Goal: Task Accomplishment & Management: Manage account settings

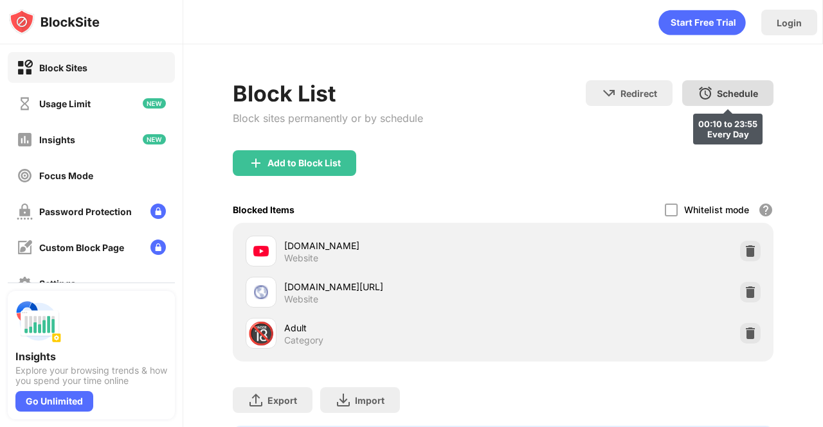
click at [724, 101] on div "Schedule 00:10 to 23:55 Every Day" at bounding box center [727, 93] width 91 height 26
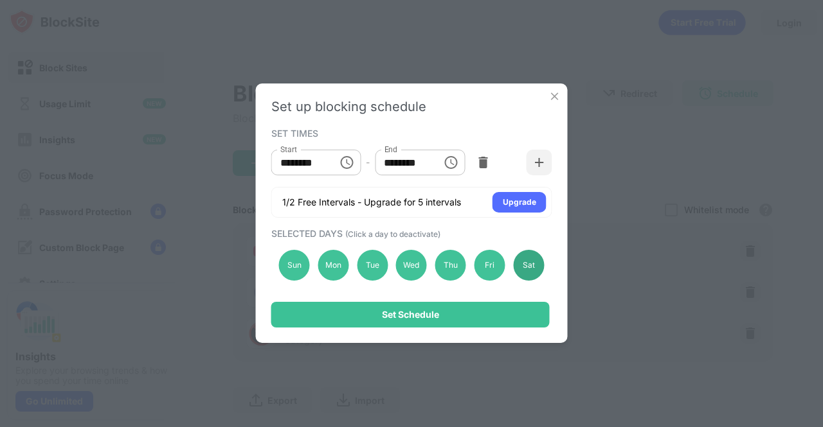
click at [530, 275] on div "Sat" at bounding box center [528, 265] width 31 height 31
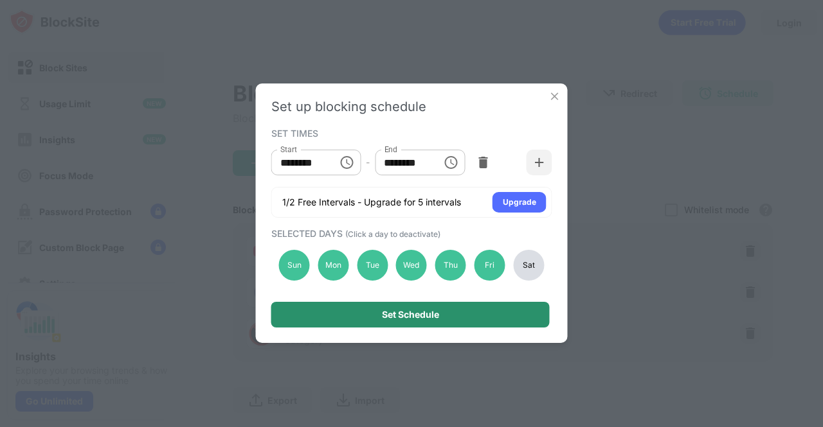
click at [495, 313] on div "Set Schedule" at bounding box center [410, 315] width 278 height 26
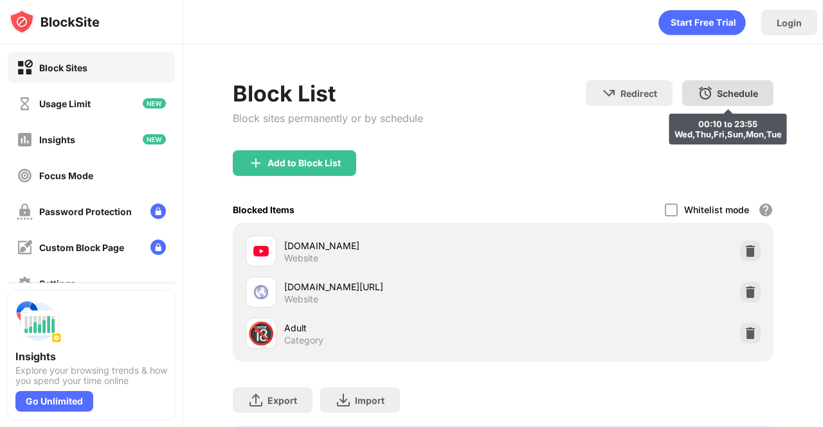
click at [697, 88] on img at bounding box center [704, 92] width 15 height 15
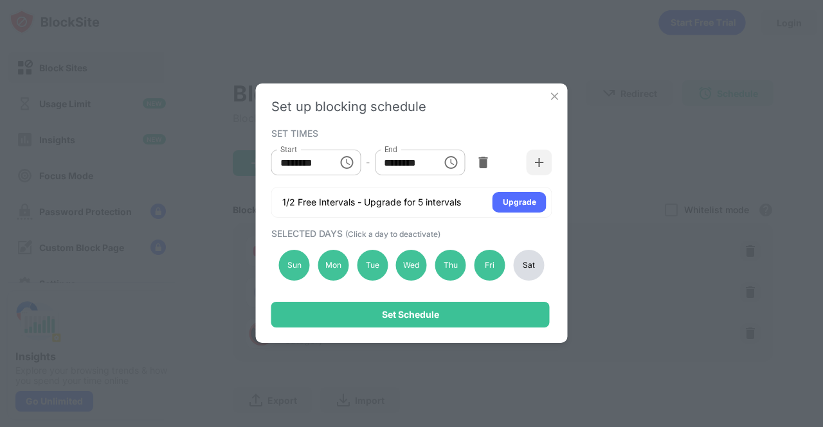
click at [537, 265] on div "Sat" at bounding box center [528, 265] width 31 height 31
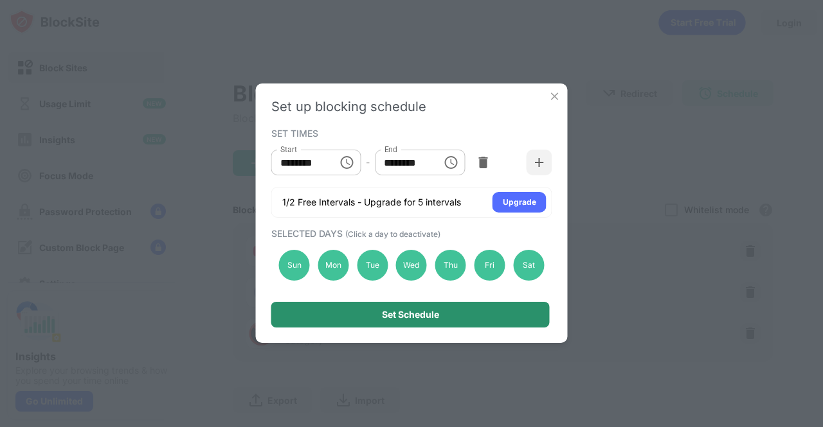
click at [498, 309] on div "Set Schedule" at bounding box center [410, 315] width 278 height 26
